Goal: Contribute content: Contribute content

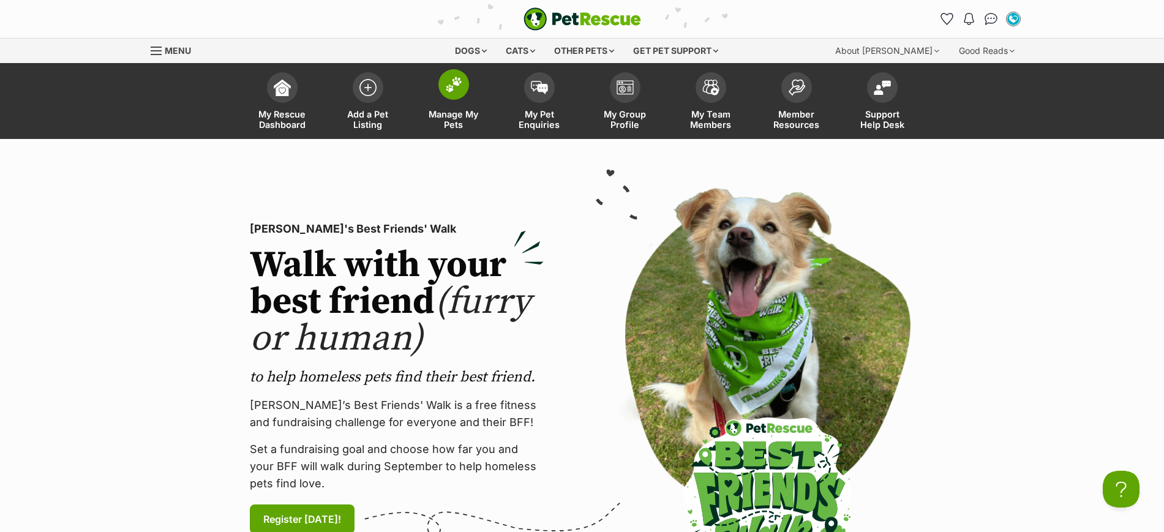
click at [456, 91] on img at bounding box center [453, 85] width 17 height 16
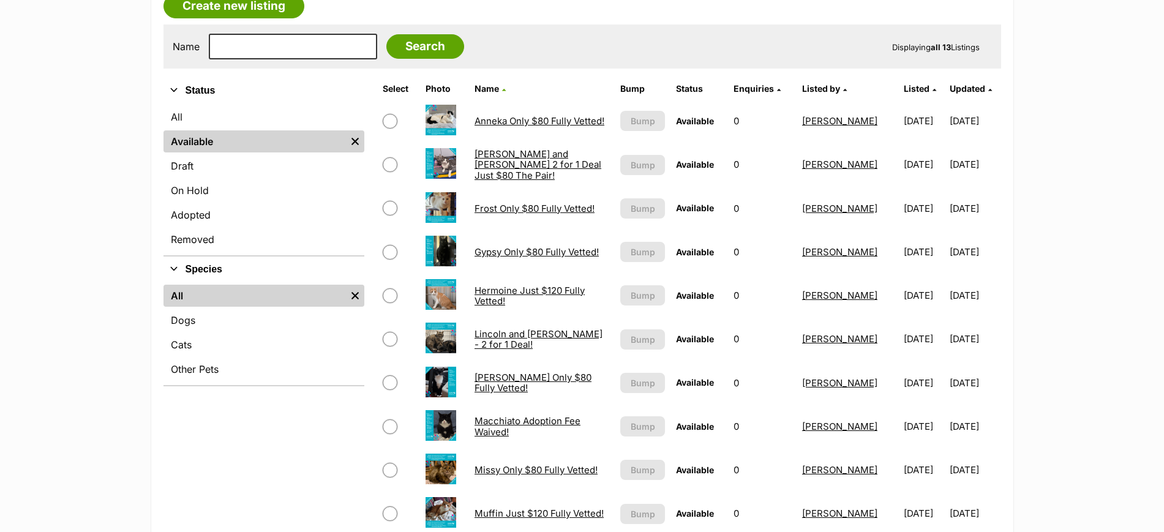
scroll to position [230, 0]
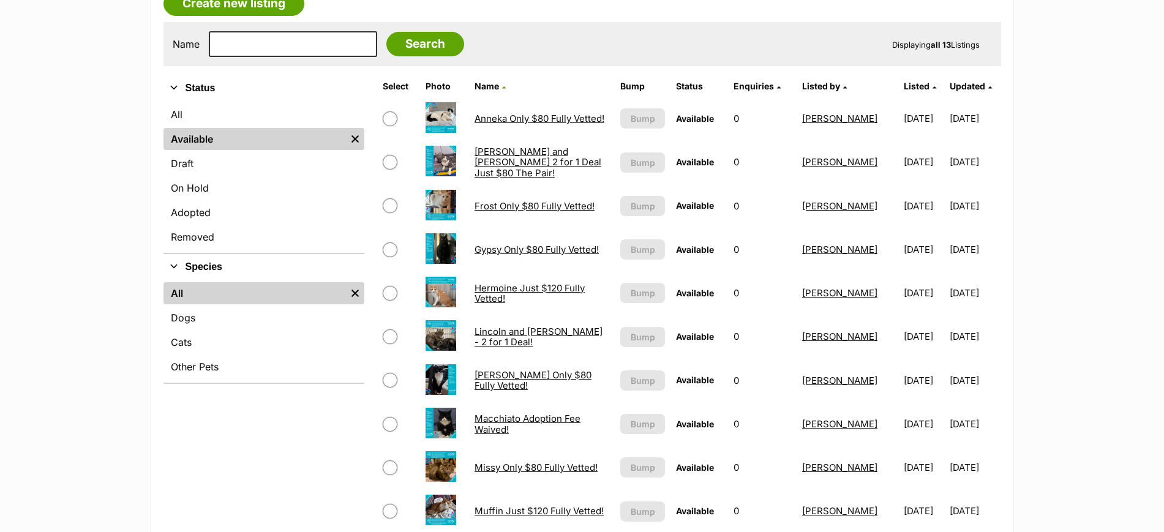
click at [391, 380] on input "checkbox" at bounding box center [390, 380] width 15 height 15
checkbox input "true"
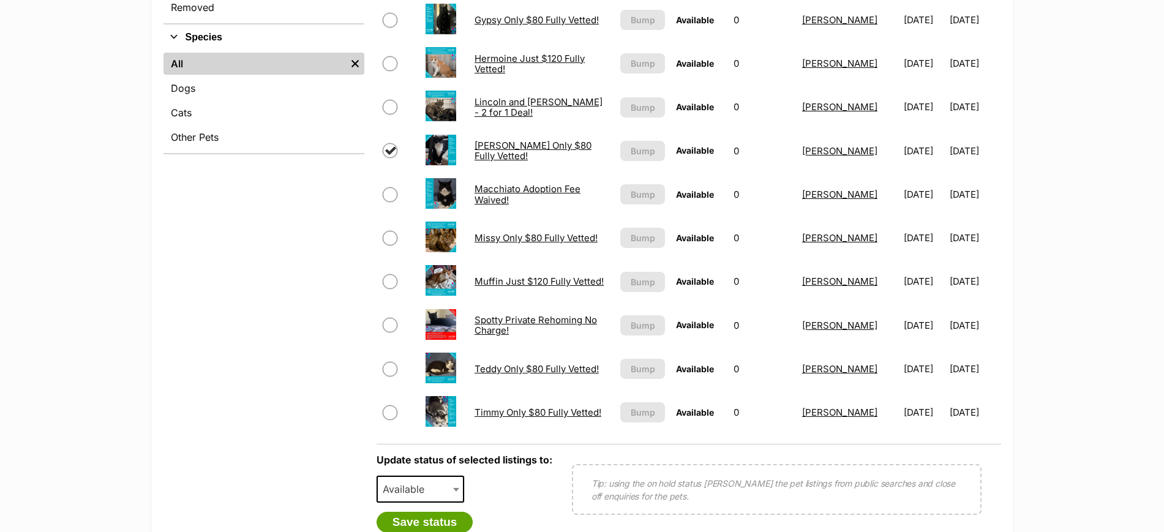
scroll to position [536, 0]
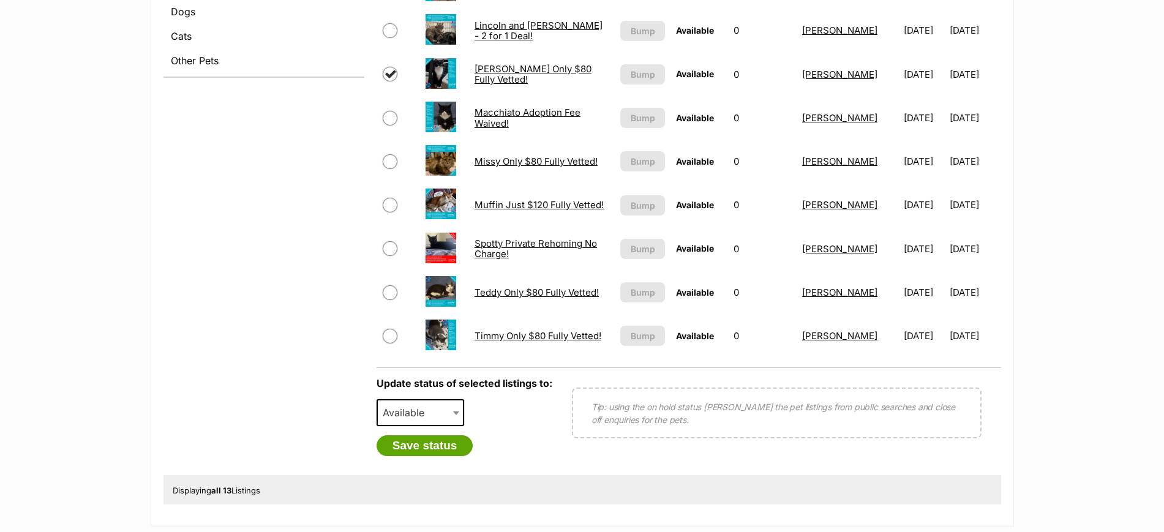
click at [412, 413] on span "Available" at bounding box center [407, 412] width 59 height 17
select select "rehomed"
click at [435, 442] on button "Save status" at bounding box center [425, 445] width 97 height 21
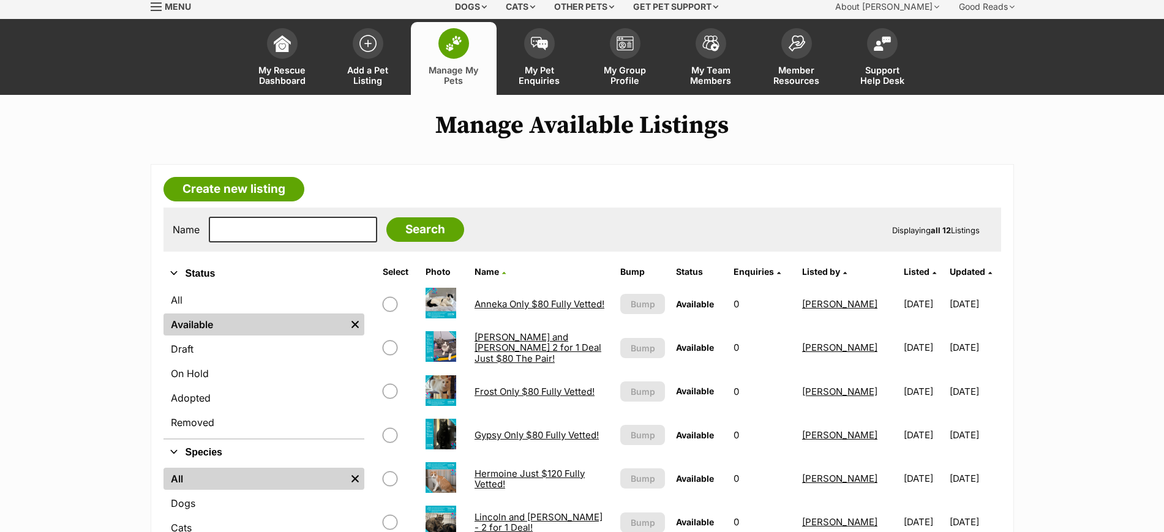
scroll to position [0, 0]
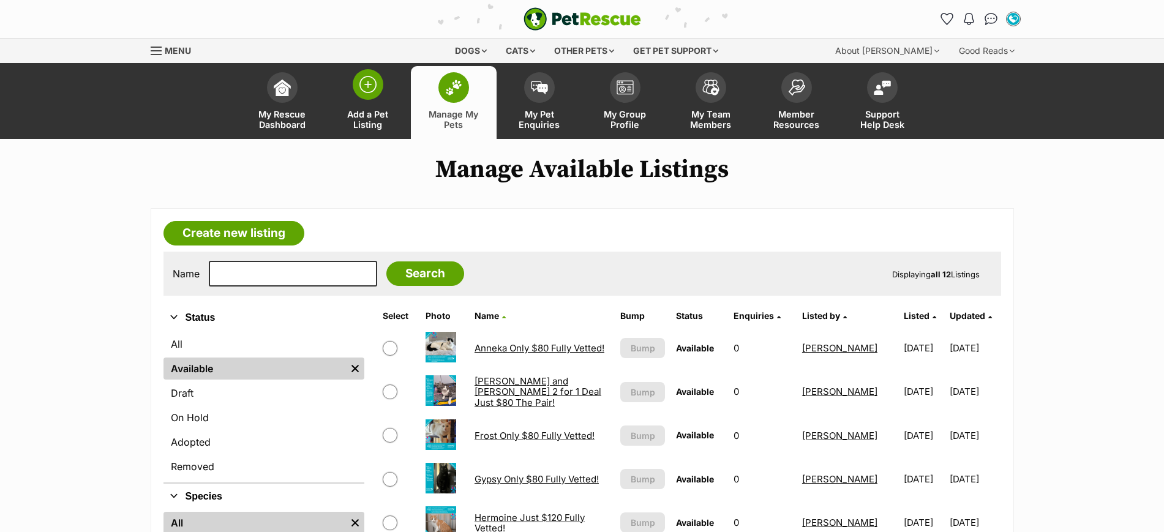
click at [363, 85] on img at bounding box center [368, 84] width 17 height 17
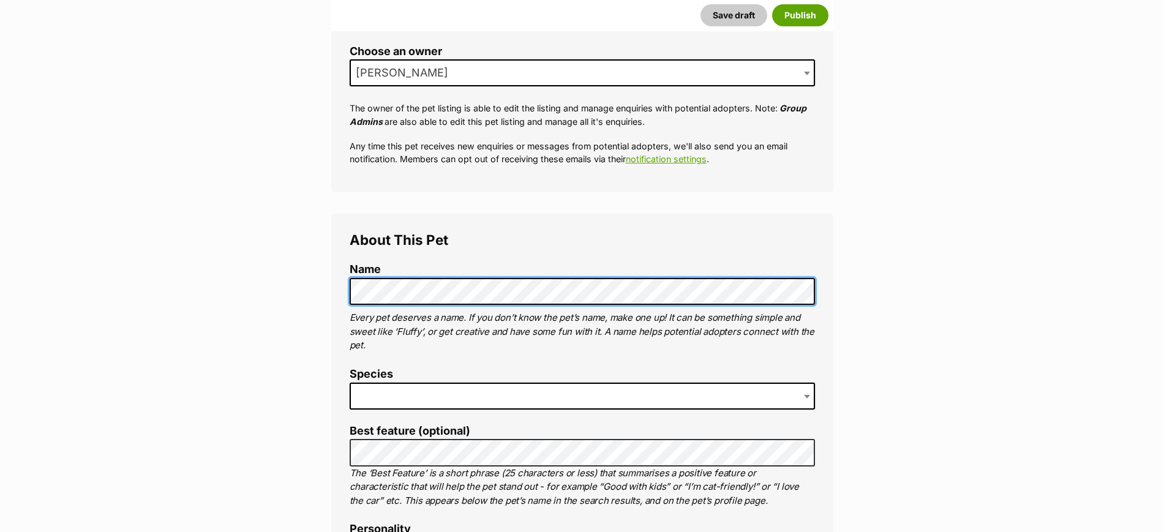
scroll to position [306, 0]
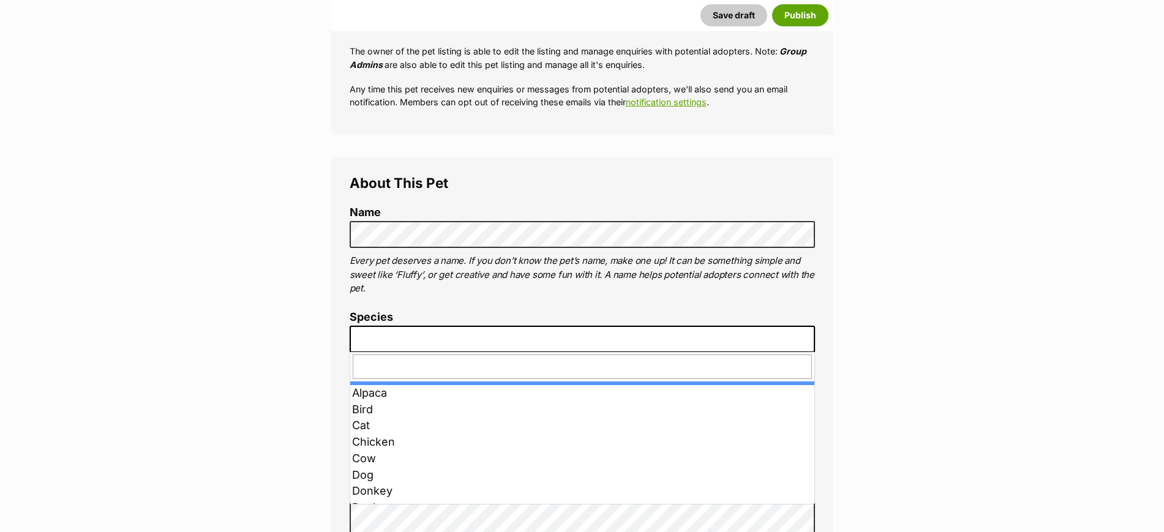
click at [440, 331] on span at bounding box center [582, 339] width 465 height 27
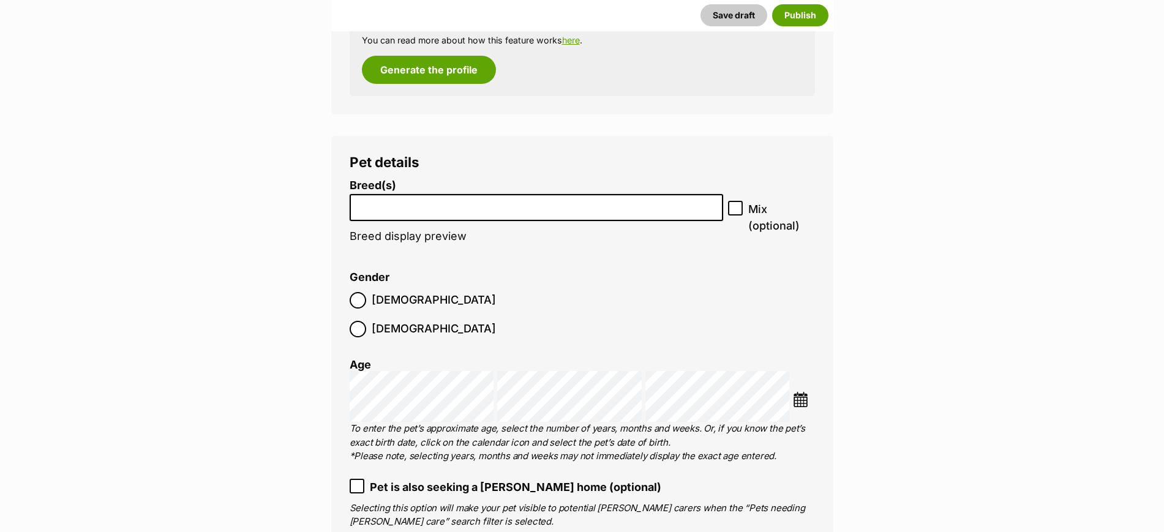
scroll to position [1378, 0]
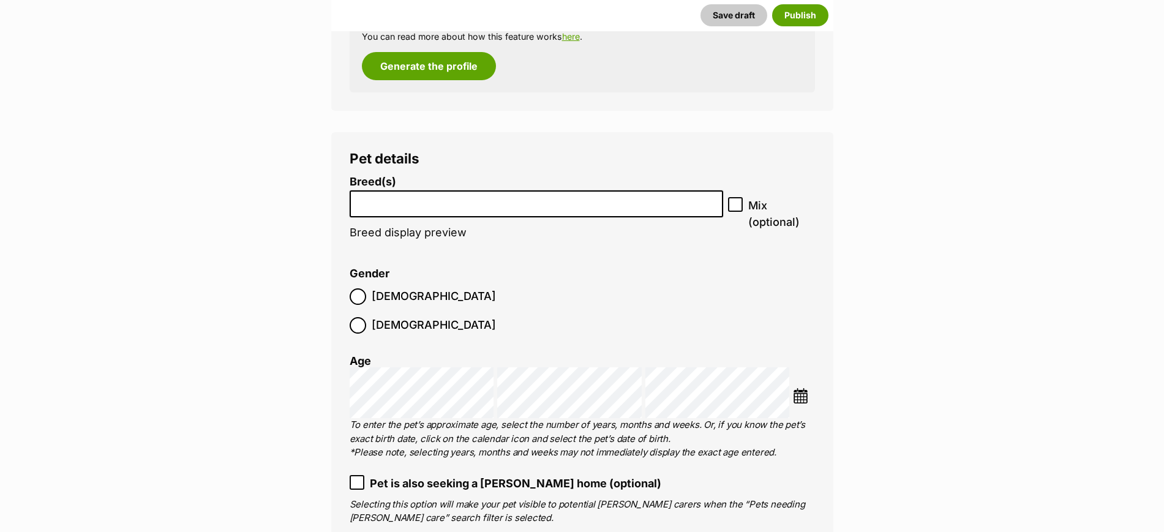
click at [424, 208] on li at bounding box center [537, 204] width 366 height 25
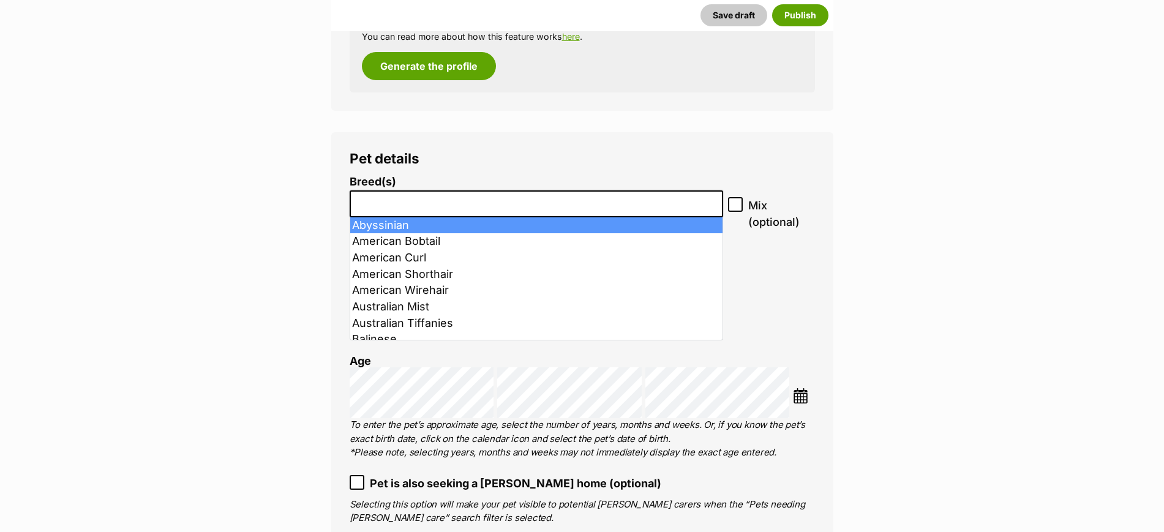
type input "c"
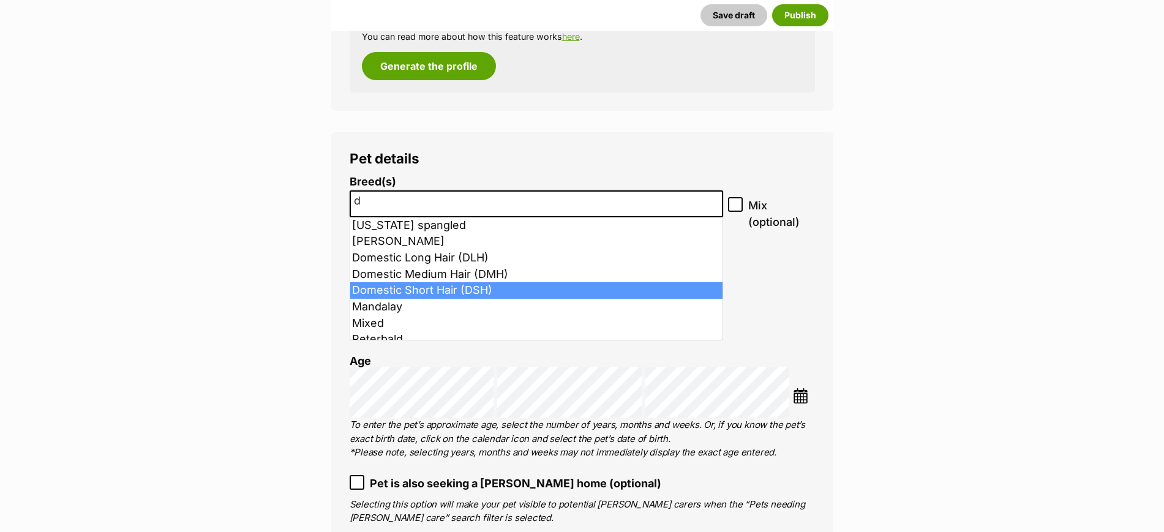
type input "d"
select select "252102"
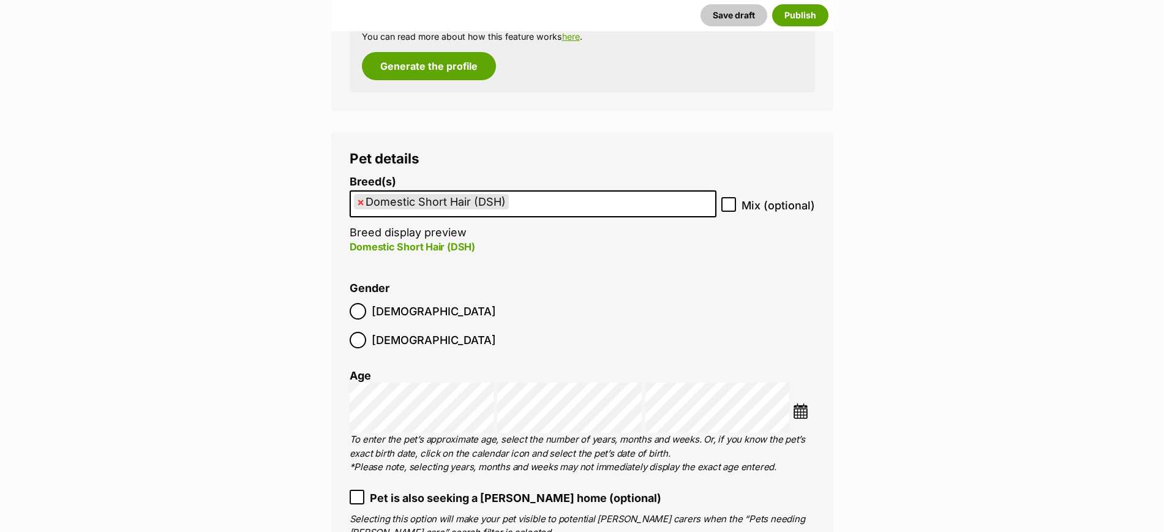
click at [802, 404] on img at bounding box center [800, 411] width 15 height 15
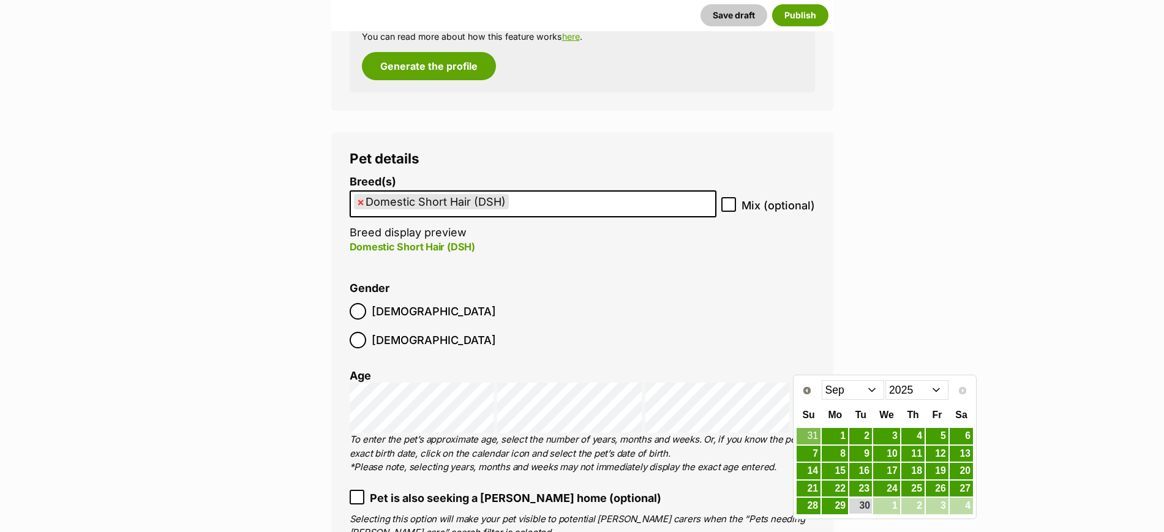
click at [897, 390] on select "2015 2016 2017 2018 2019 2020 2021 2022 2023 2024 2025" at bounding box center [917, 390] width 63 height 20
click at [851, 390] on select "Jan Feb Mar Apr May Jun Jul Aug Sep Oct Nov Dec" at bounding box center [853, 390] width 63 height 20
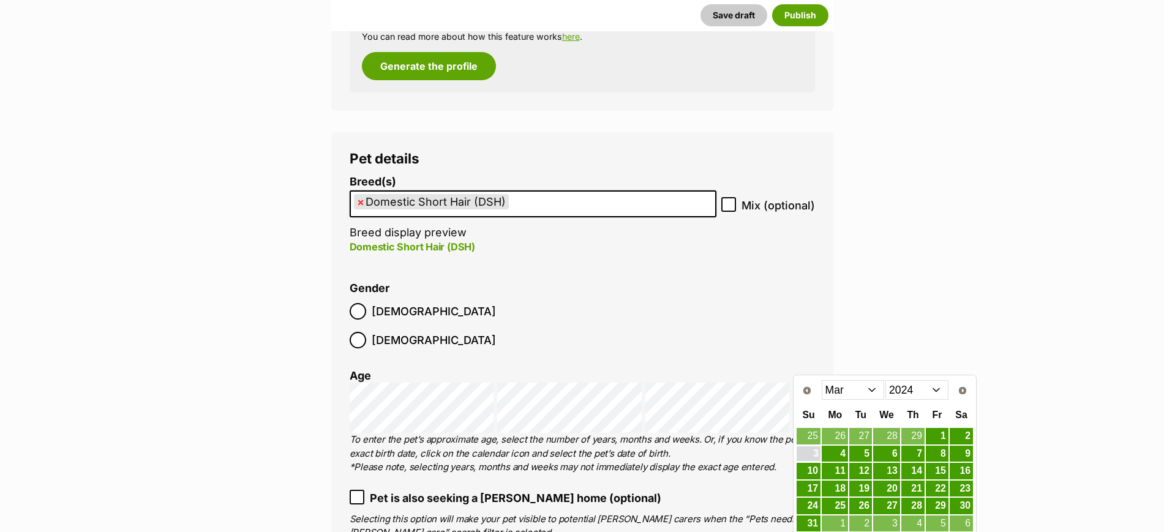
click at [810, 458] on link "3" at bounding box center [809, 454] width 24 height 15
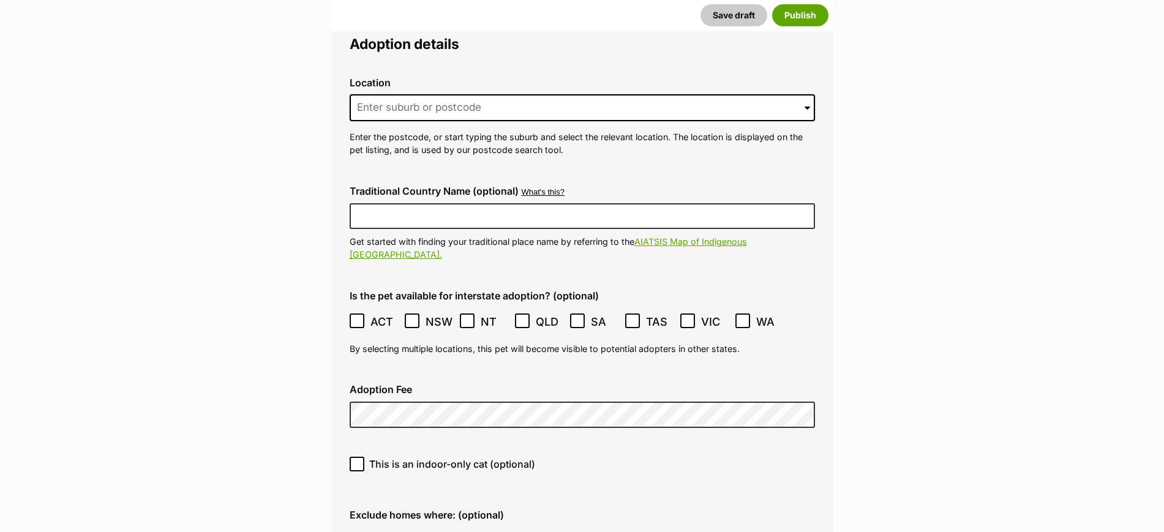
scroll to position [2986, 0]
click at [471, 94] on input at bounding box center [582, 107] width 465 height 27
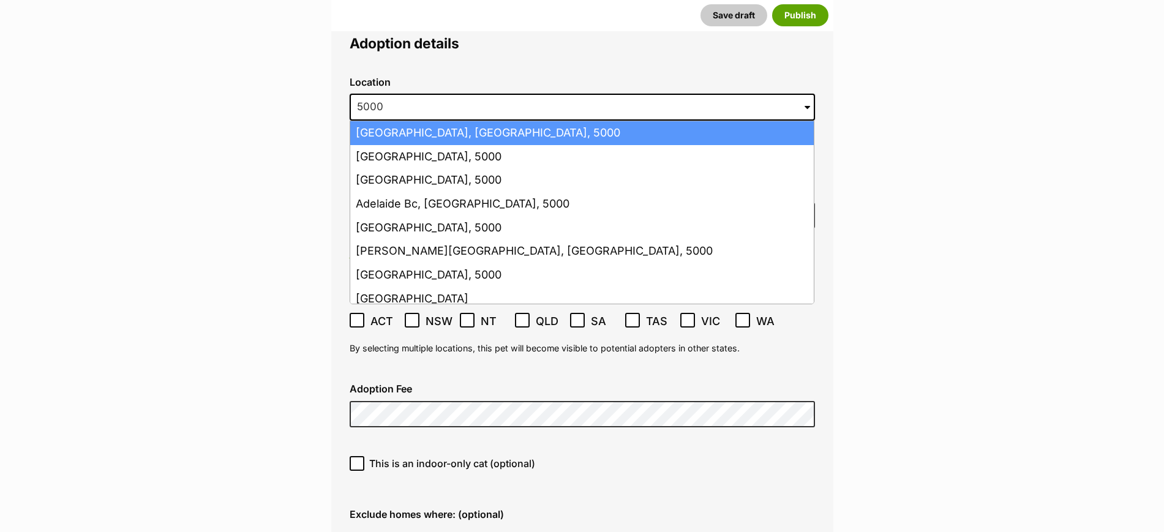
click at [490, 121] on li "Adelaide, South Australia, 5000" at bounding box center [582, 133] width 464 height 24
type input "Adelaide, South Australia, 5000"
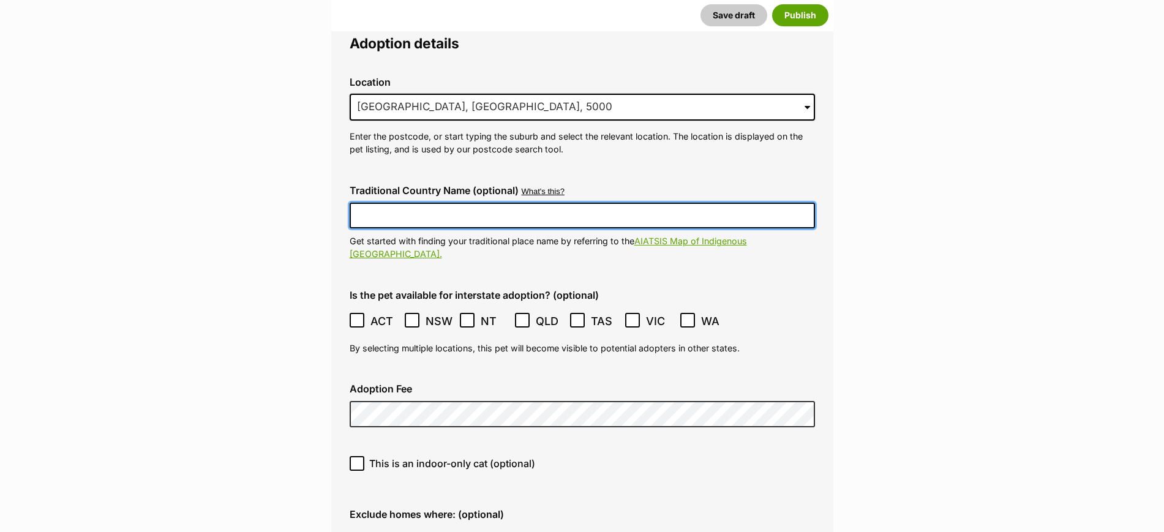
click at [458, 203] on input "Traditional Country Name (optional)" at bounding box center [582, 216] width 465 height 26
type input "Kaurna Country"
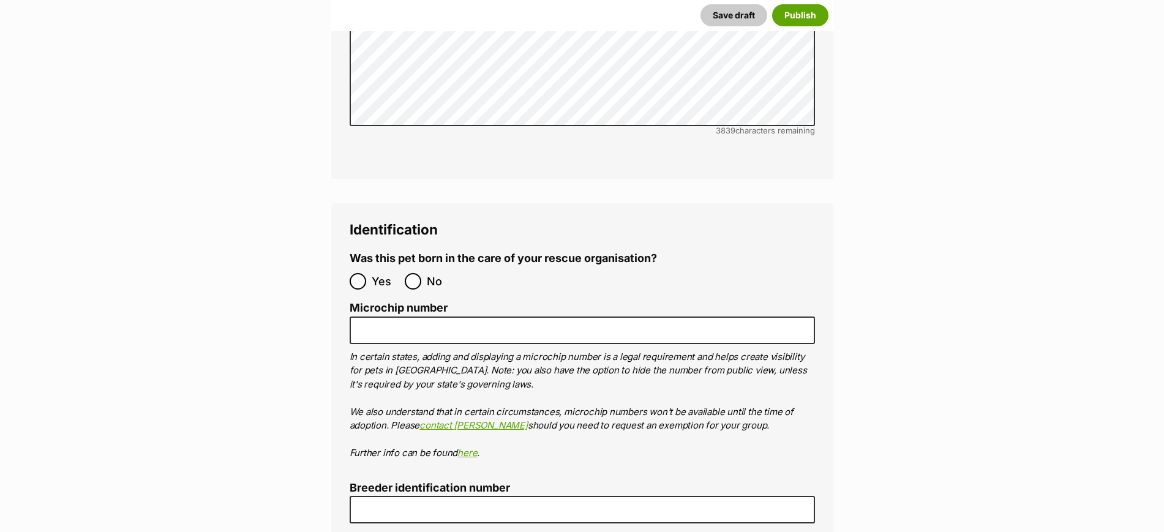
scroll to position [3981, 0]
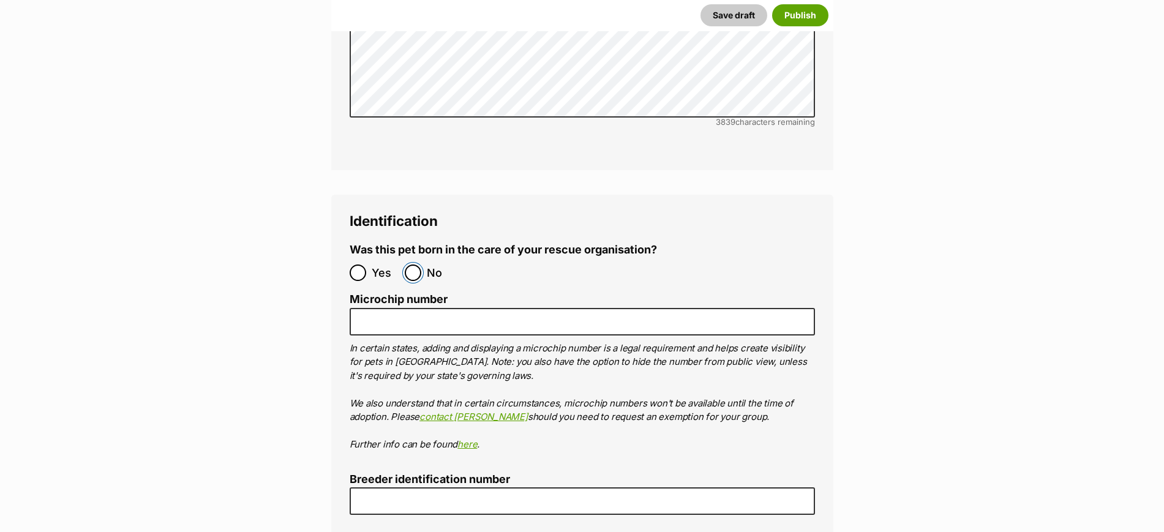
click at [415, 265] on input "No" at bounding box center [413, 273] width 17 height 17
radio input "true"
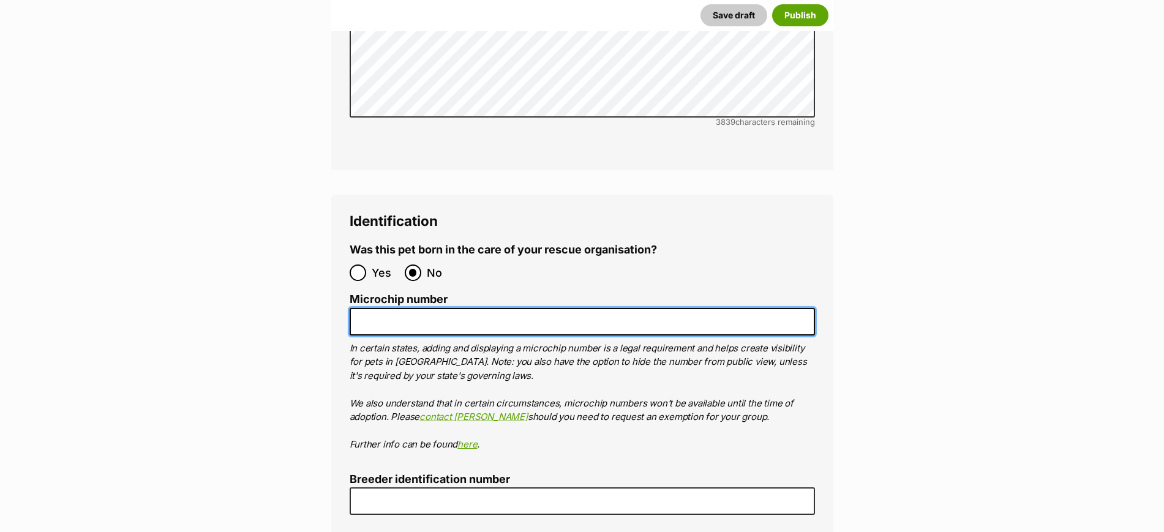
click at [402, 308] on input "Microchip number" at bounding box center [582, 322] width 465 height 28
paste input "978142001139137"
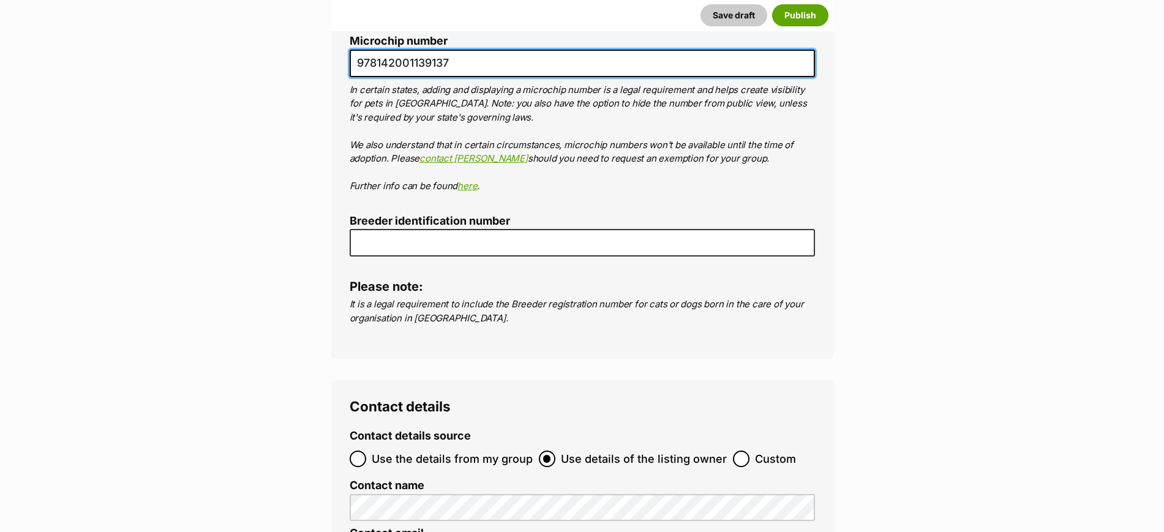
scroll to position [4517, 0]
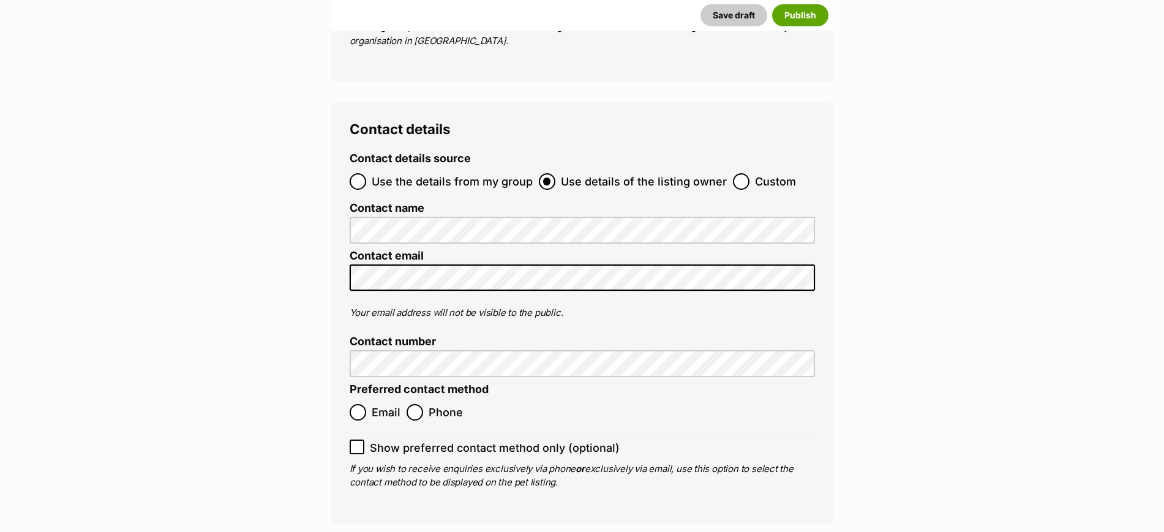
type input "978142001139137"
click at [421, 404] on input "Phone" at bounding box center [415, 412] width 17 height 17
radio input "true"
click at [354, 445] on icon at bounding box center [356, 448] width 7 height 6
click at [354, 440] on input "Show preferred contact method only (optional)" at bounding box center [357, 447] width 15 height 15
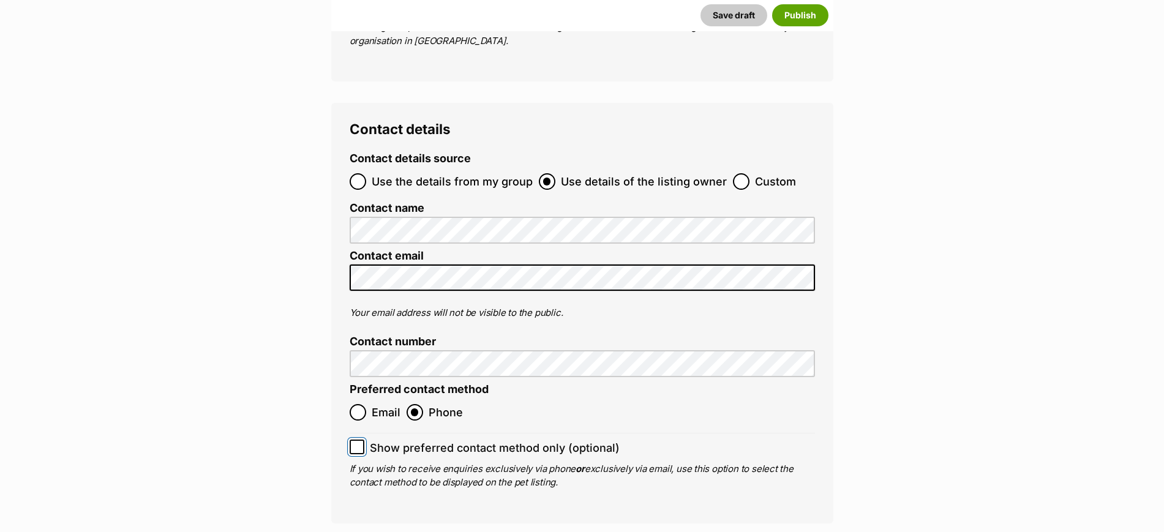
checkbox input "true"
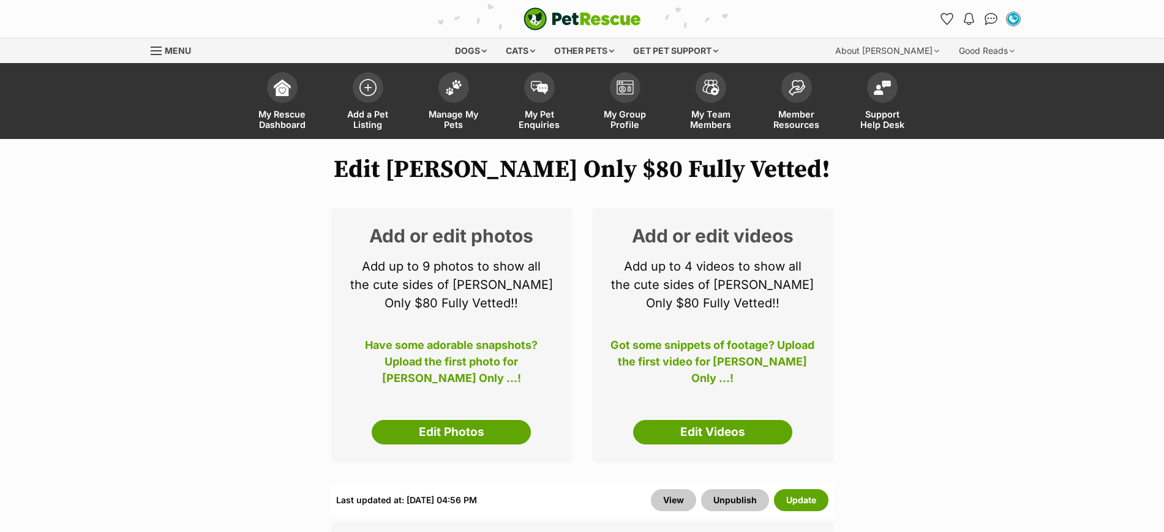
click at [459, 440] on link "Edit Photos" at bounding box center [451, 432] width 159 height 24
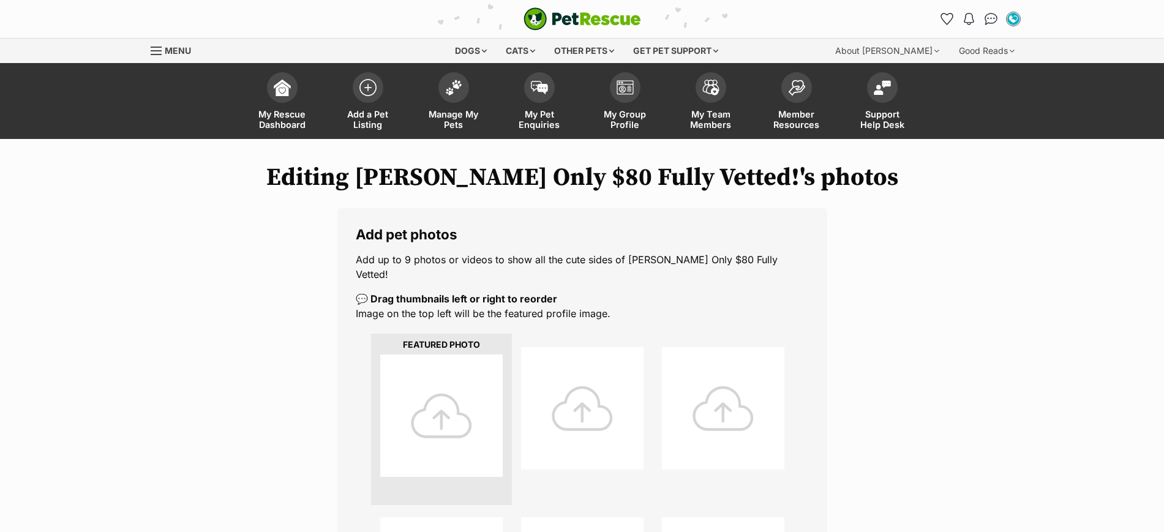
click at [456, 386] on div at bounding box center [441, 416] width 122 height 122
click at [440, 386] on div at bounding box center [441, 416] width 122 height 122
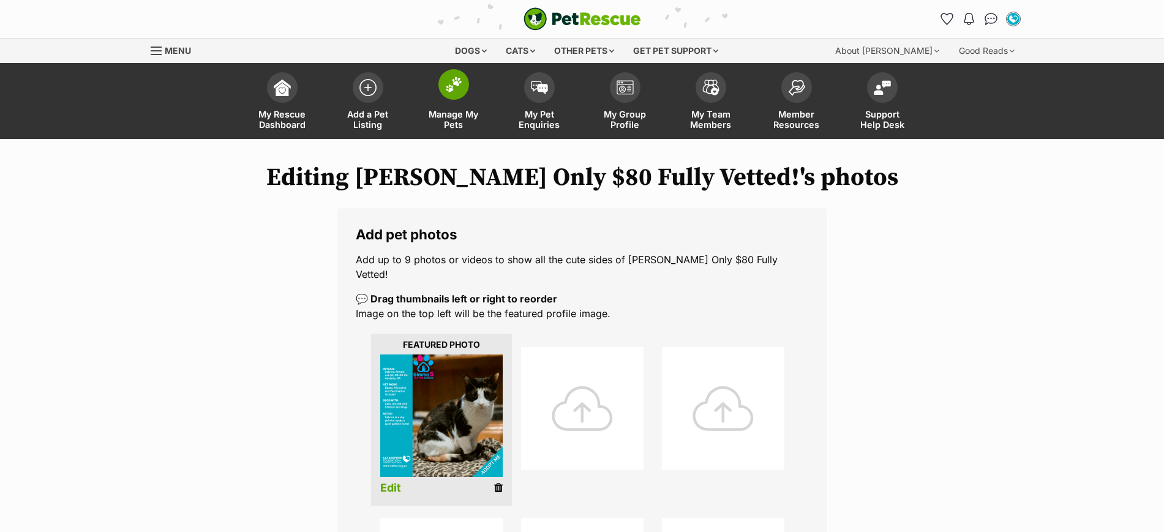
click at [451, 84] on img at bounding box center [453, 85] width 17 height 16
